Goal: Find specific page/section: Find specific page/section

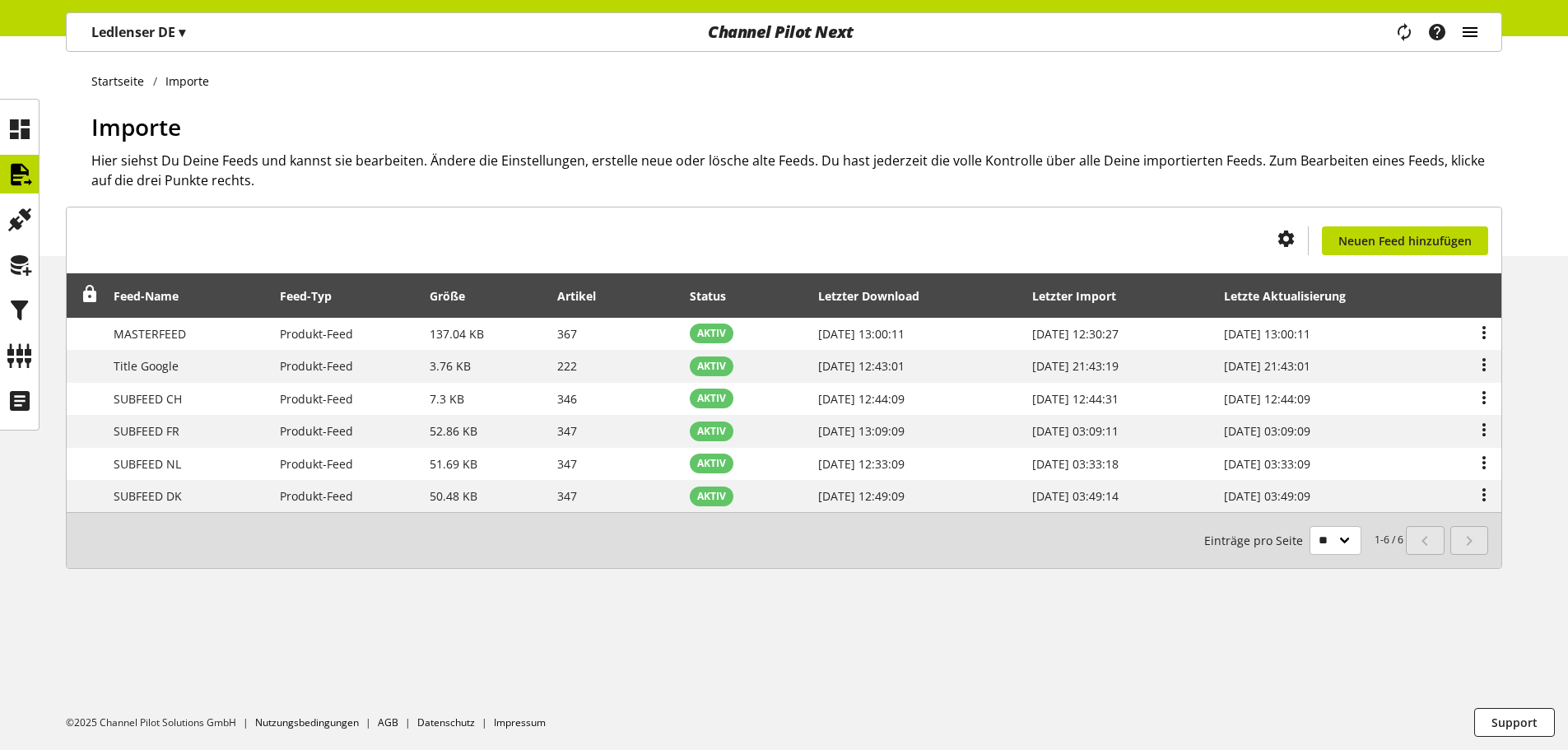
click at [1471, 31] on icon "main navigation" at bounding box center [1470, 31] width 20 height 29
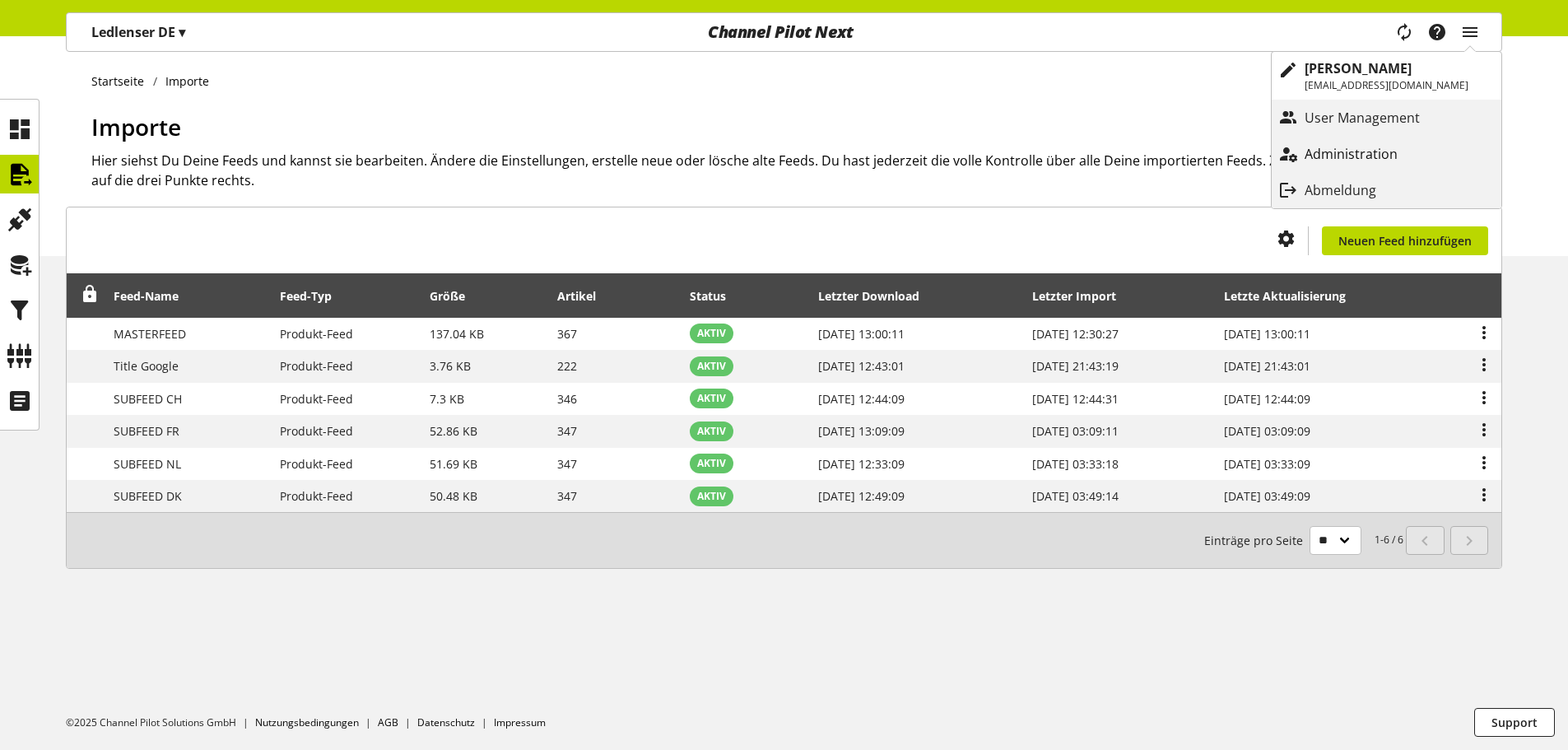
click at [1412, 157] on p "Administration" at bounding box center [1368, 154] width 126 height 20
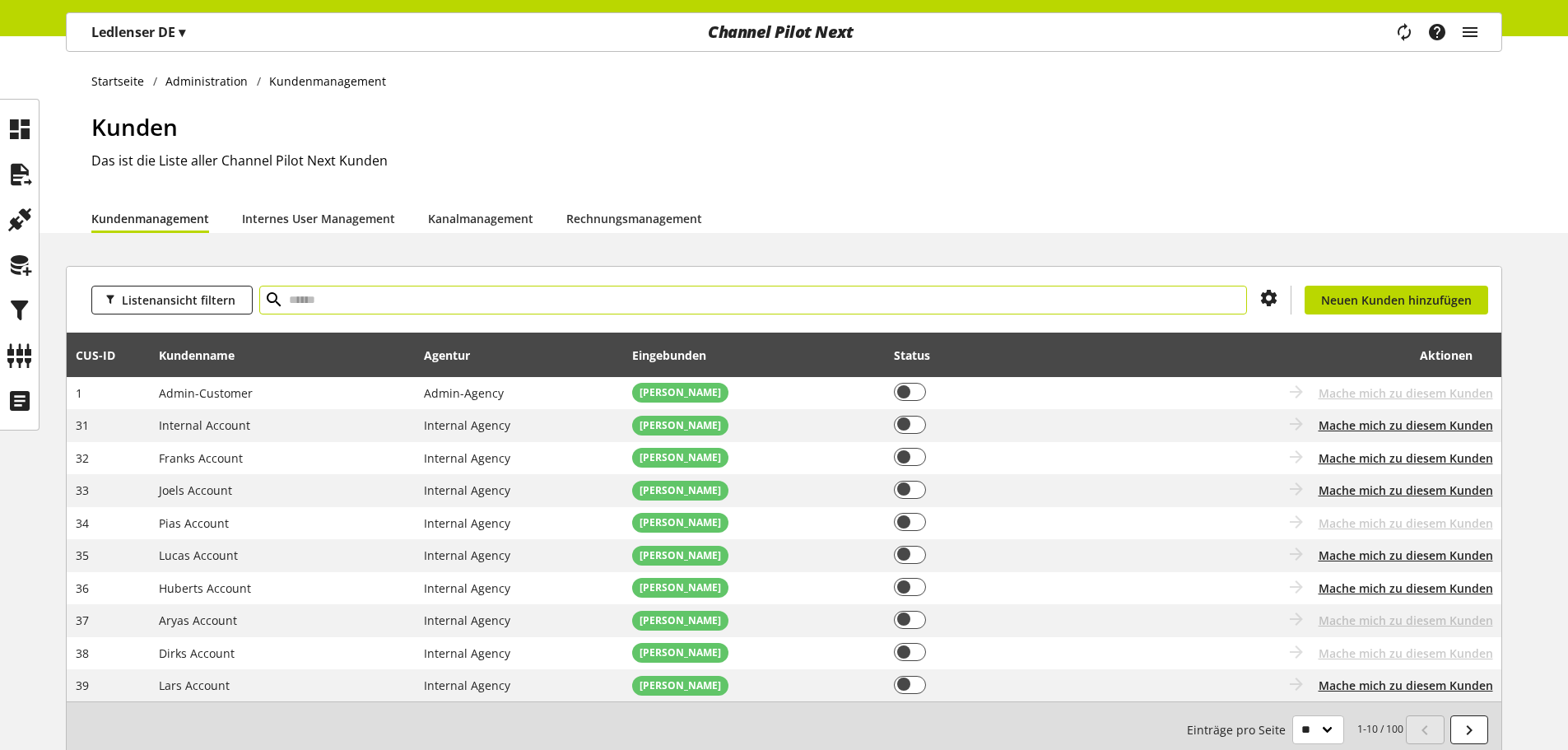
click at [323, 304] on input "text" at bounding box center [753, 300] width 988 height 28
type input "***"
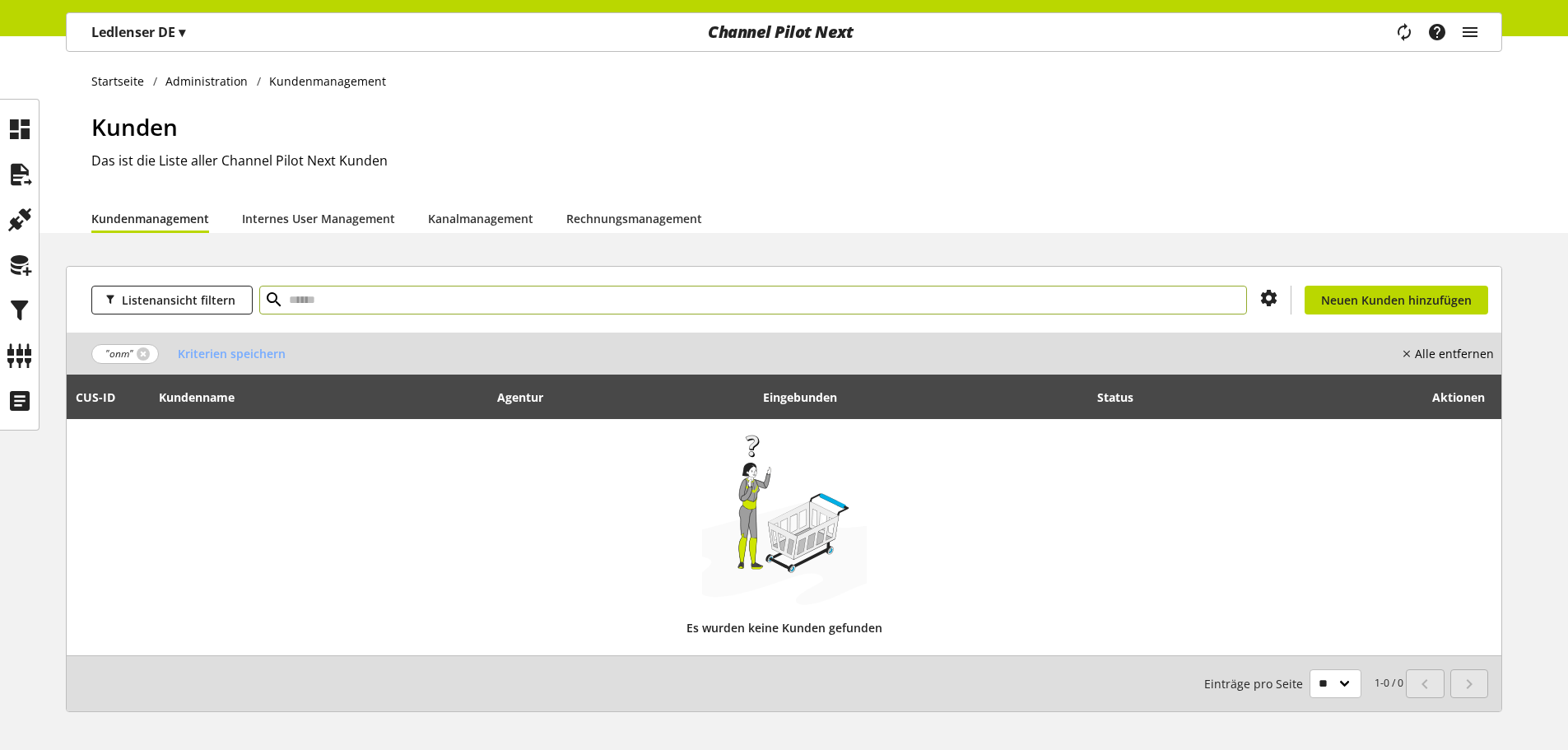
click at [143, 360] on span ""onm"" at bounding box center [125, 354] width 68 height 20
click at [144, 354] on link at bounding box center [143, 353] width 13 height 13
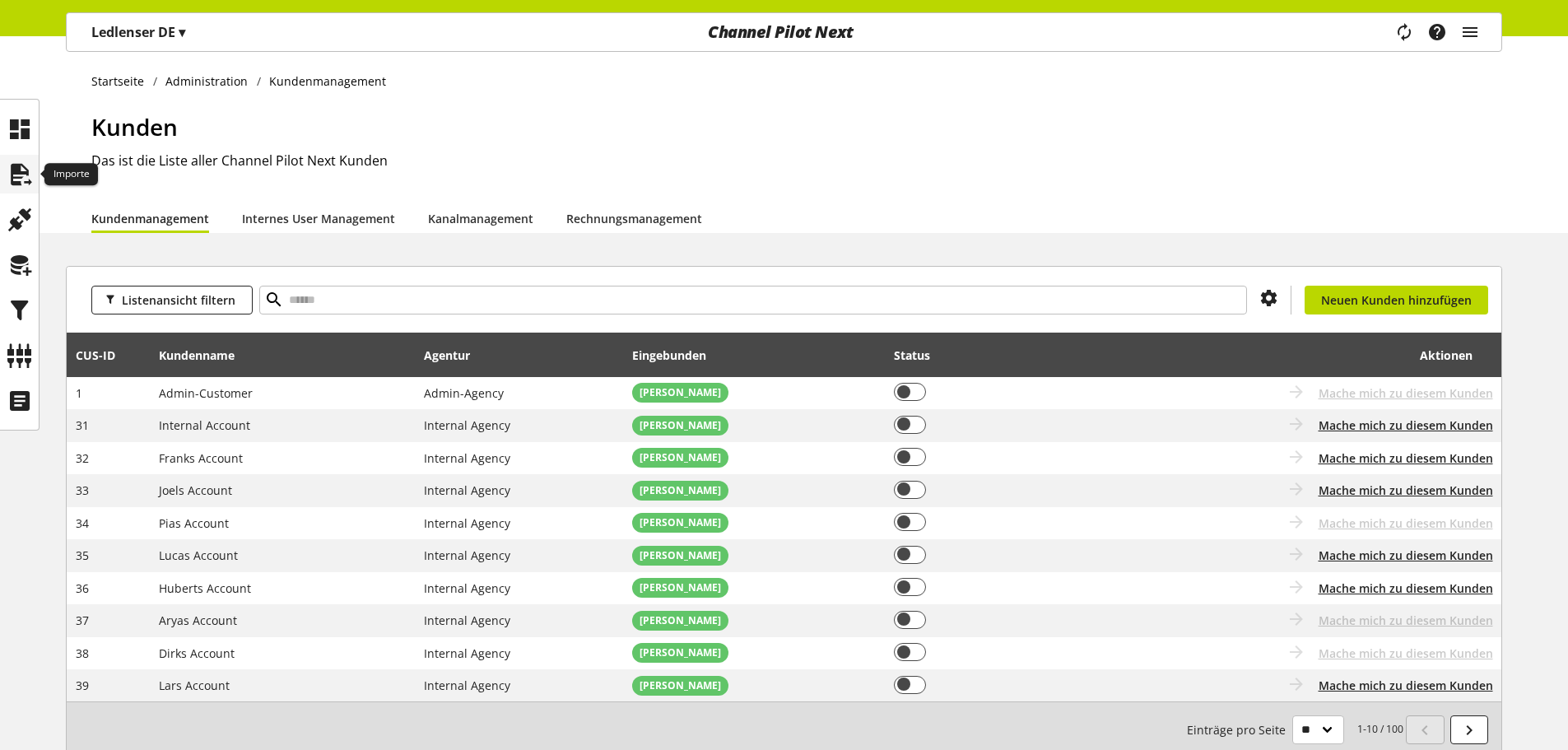
click at [24, 156] on div at bounding box center [19, 173] width 38 height 38
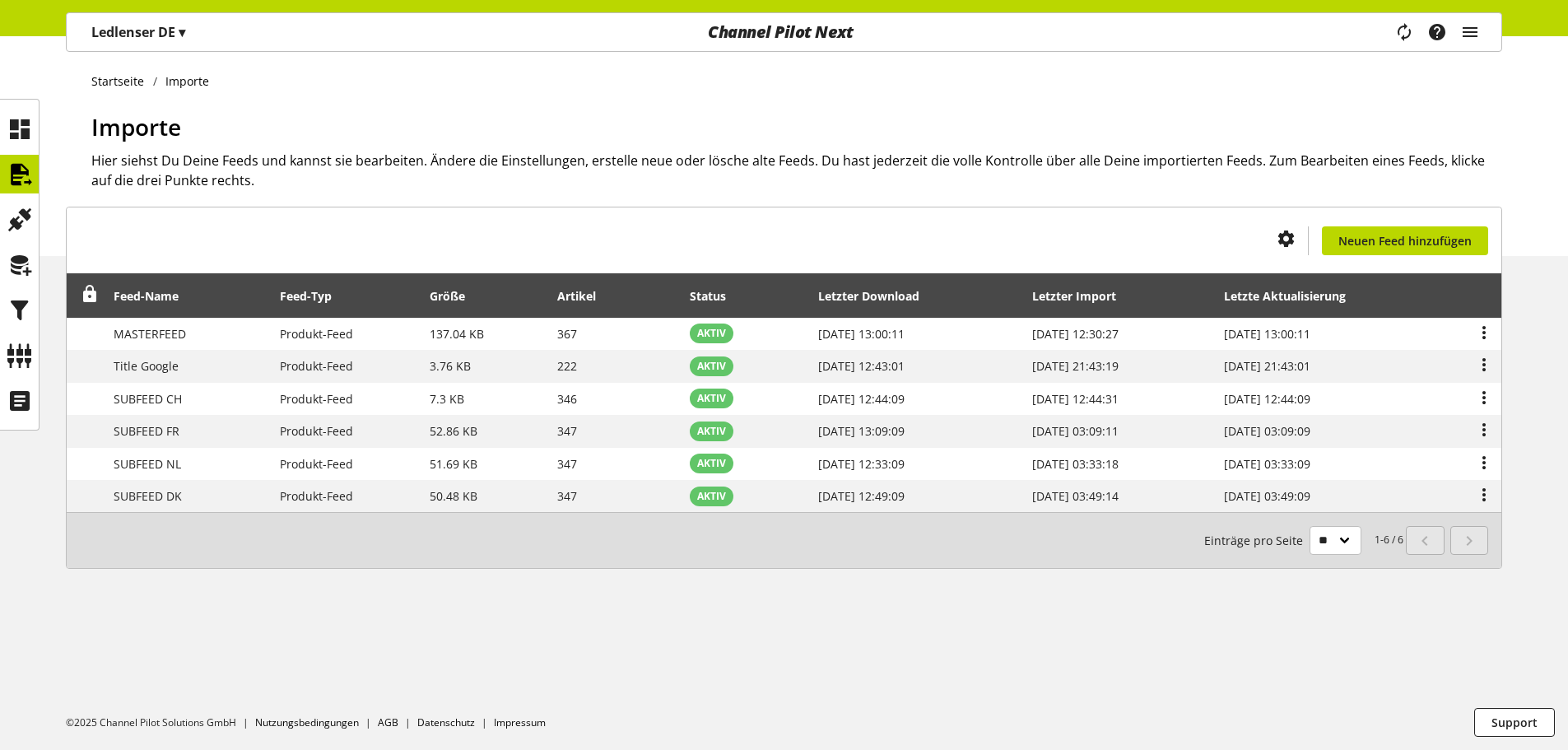
click at [162, 40] on p "Ledlenser DE ▾" at bounding box center [138, 32] width 93 height 20
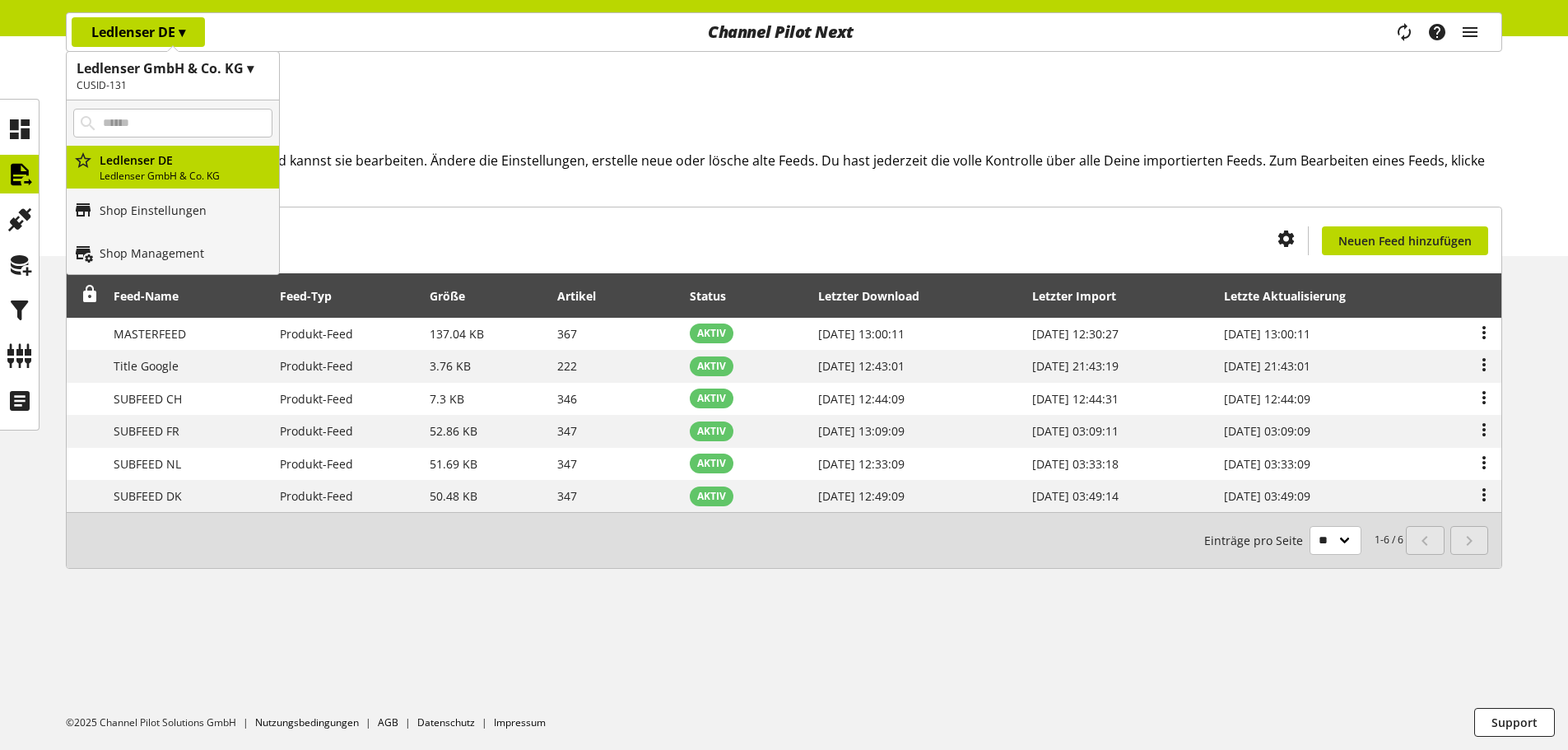
click at [388, 86] on ul "Startseite Importe" at bounding box center [796, 80] width 1410 height 17
